Goal: Navigation & Orientation: Find specific page/section

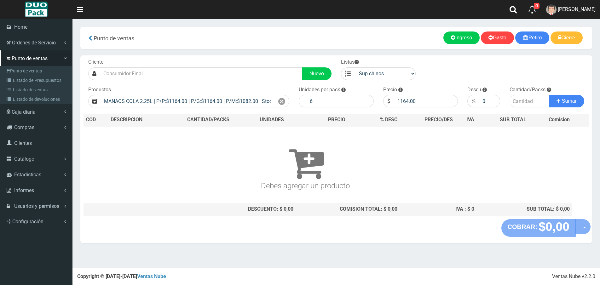
select select "2"
click at [29, 90] on link "Listado de ventas" at bounding box center [37, 89] width 70 height 9
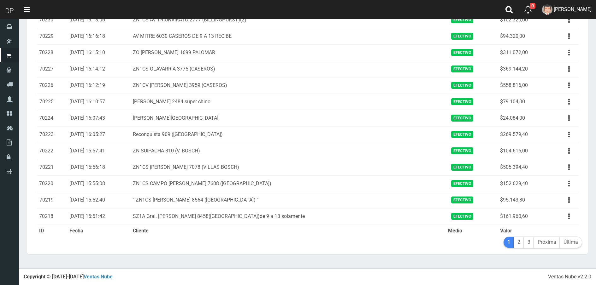
scroll to position [664, 0]
click at [518, 244] on link "2" at bounding box center [518, 242] width 10 height 11
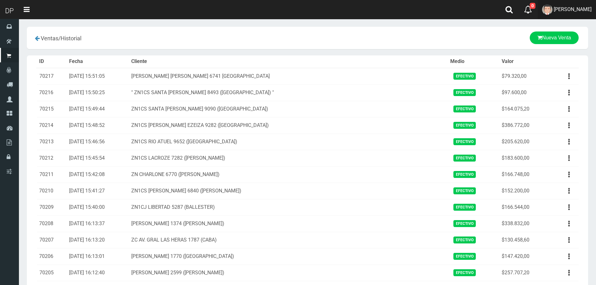
click at [575, 14] on link "[PERSON_NAME]" at bounding box center [566, 9] width 58 height 19
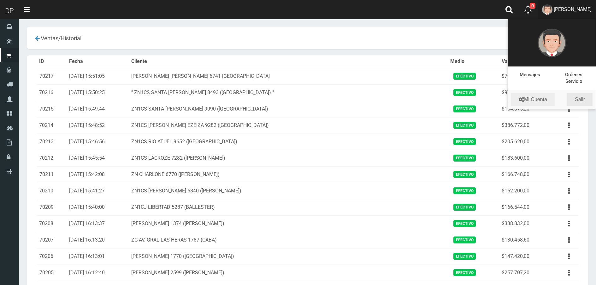
click at [577, 104] on link "Salir" at bounding box center [579, 99] width 25 height 13
